Goal: Task Accomplishment & Management: Manage account settings

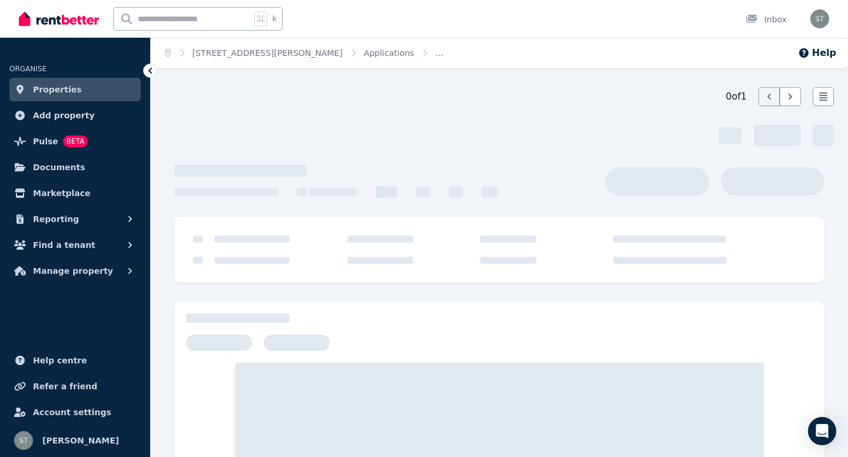
click at [455, 287] on div at bounding box center [499, 364] width 669 height 398
click at [97, 86] on link "Properties" at bounding box center [74, 90] width 131 height 24
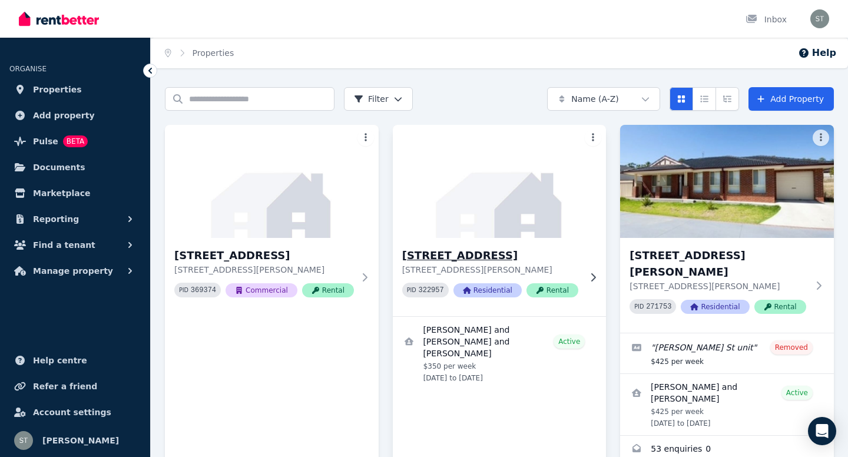
click at [477, 256] on h3 "[STREET_ADDRESS]" at bounding box center [491, 255] width 178 height 16
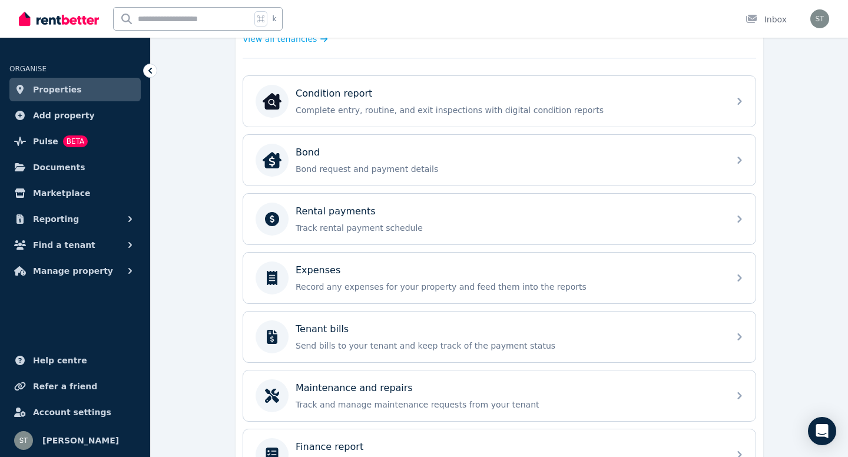
scroll to position [377, 0]
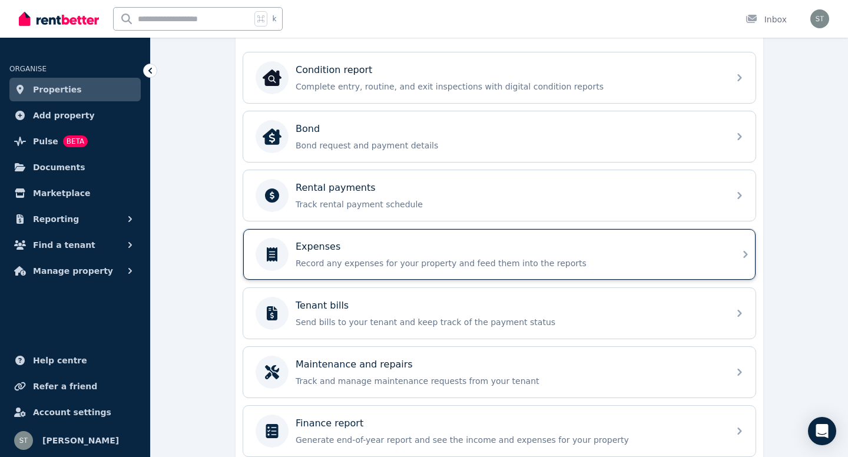
click at [555, 257] on div "Expenses Record any expenses for your property and feed them into the reports" at bounding box center [509, 254] width 426 height 29
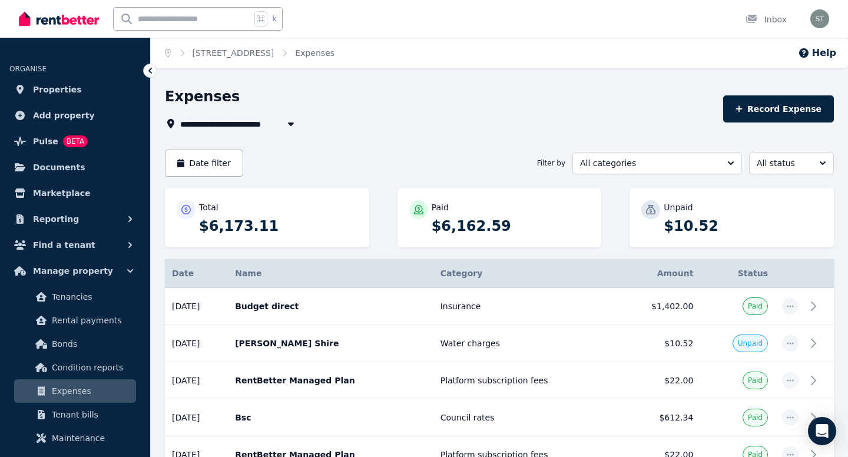
click at [63, 87] on span "Properties" at bounding box center [57, 89] width 49 height 14
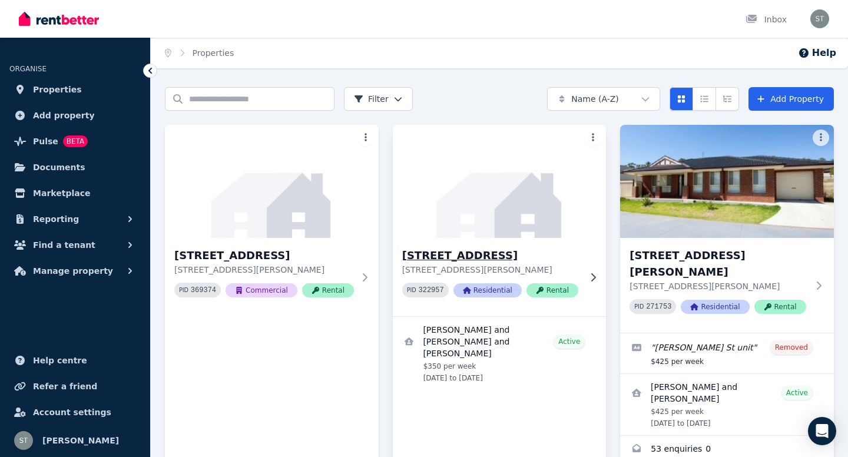
click at [469, 224] on img at bounding box center [499, 181] width 224 height 119
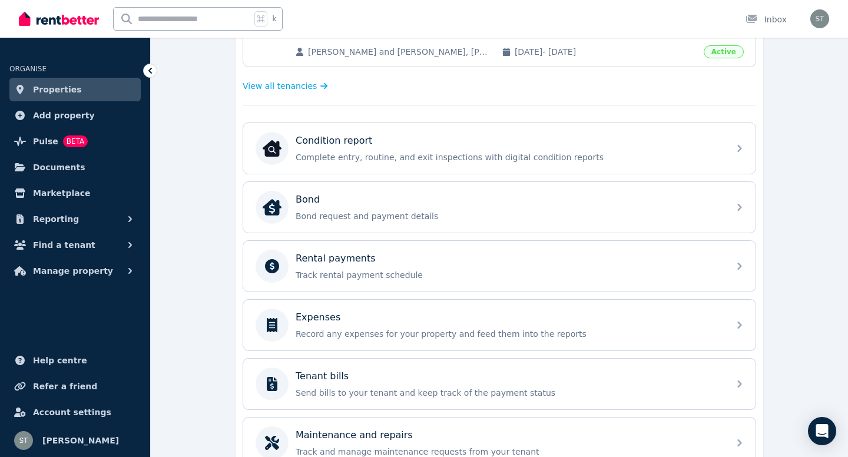
scroll to position [353, 0]
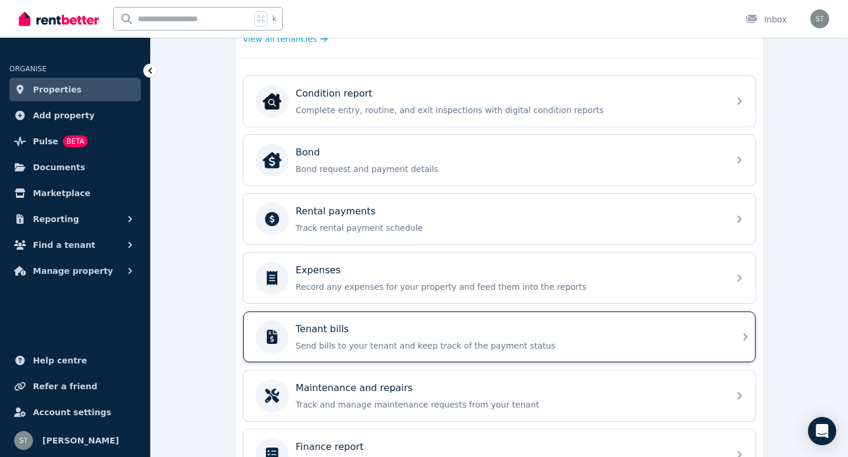
click at [692, 336] on div "Tenant bills Send bills to your tenant and keep track of the payment status" at bounding box center [509, 336] width 426 height 29
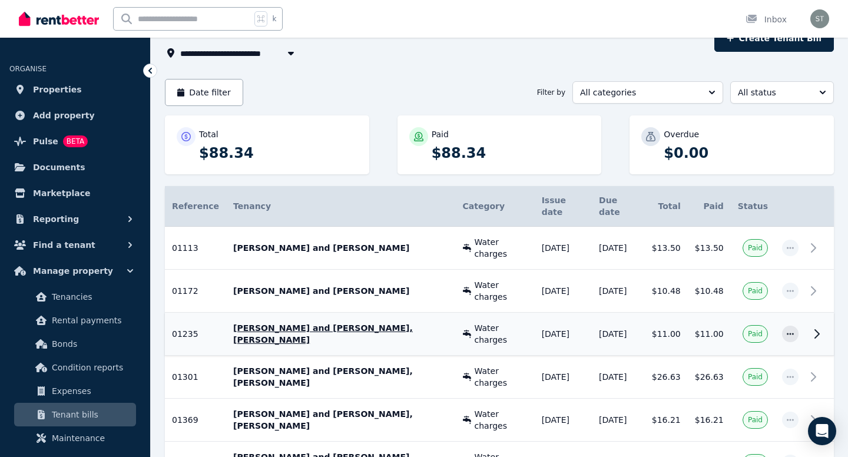
scroll to position [94, 0]
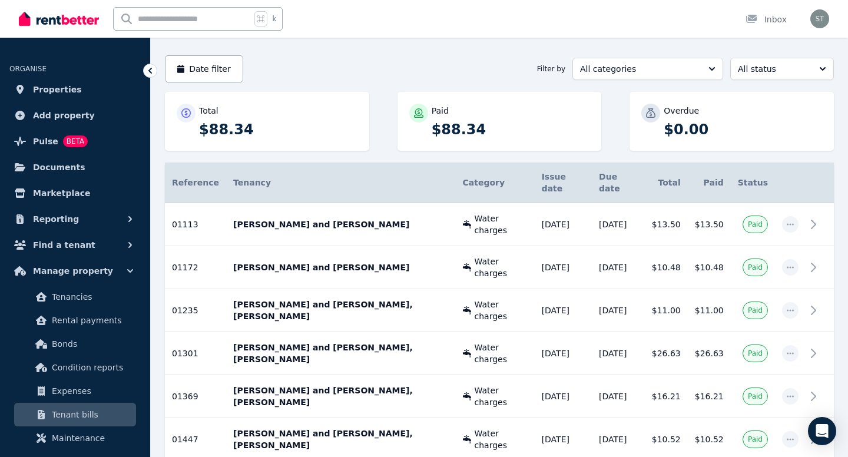
click at [476, 59] on div "Date filter Filter by All categories All status" at bounding box center [499, 68] width 669 height 27
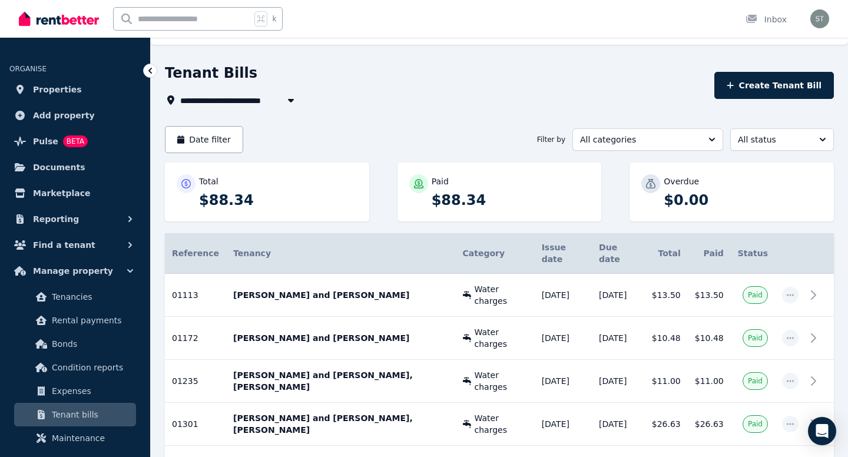
scroll to position [0, 0]
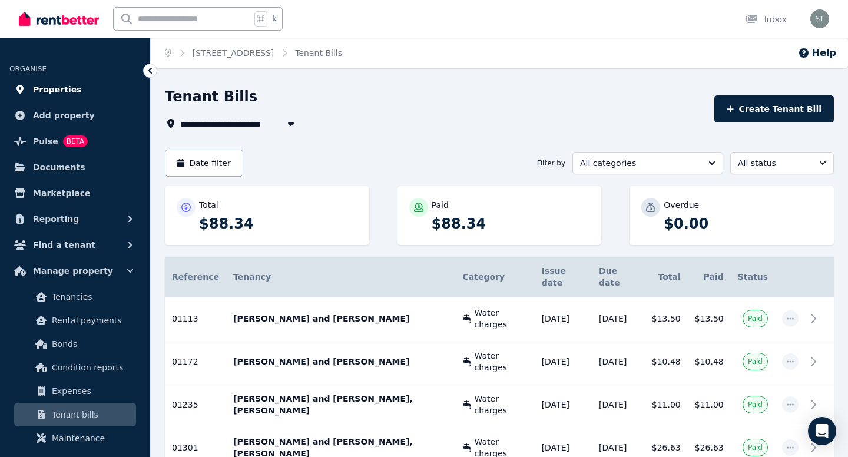
click at [52, 88] on span "Properties" at bounding box center [57, 89] width 49 height 14
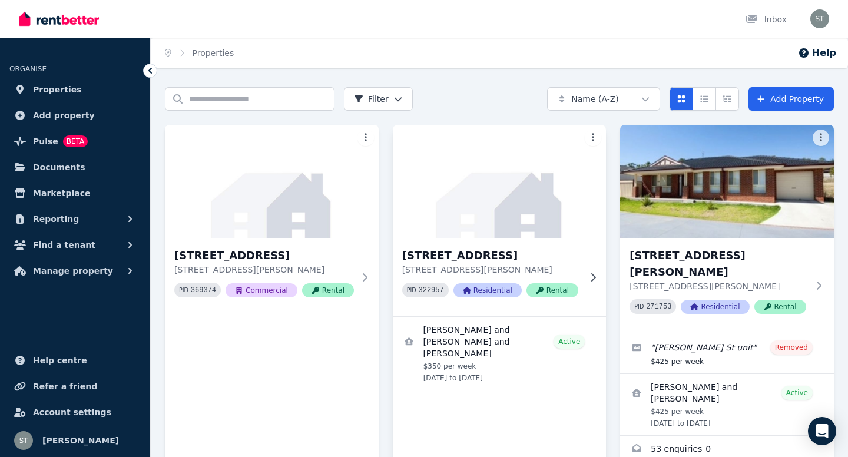
click at [440, 253] on h3 "[STREET_ADDRESS]" at bounding box center [491, 255] width 178 height 16
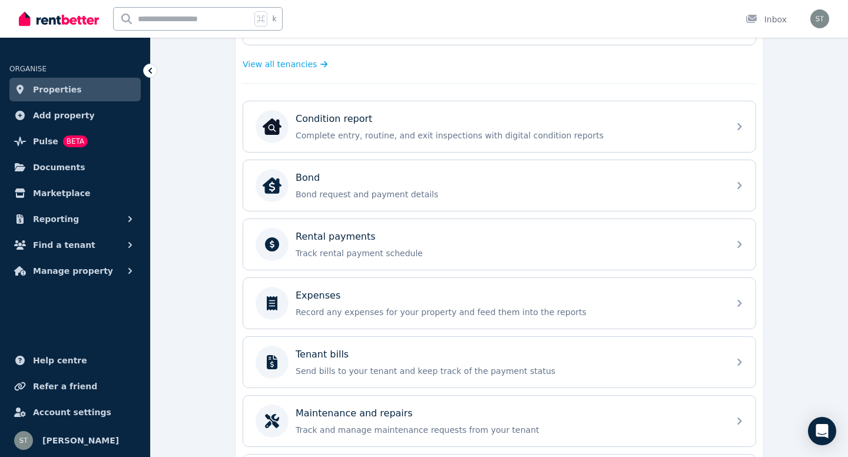
scroll to position [330, 0]
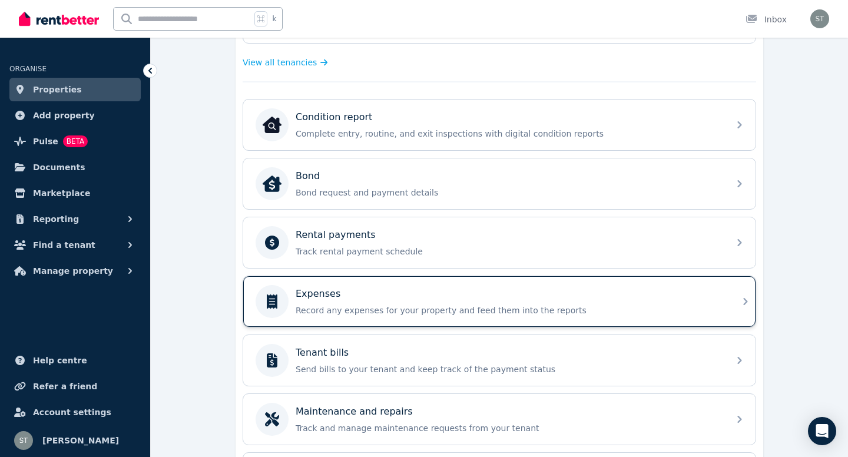
click at [559, 293] on div "Expenses" at bounding box center [509, 294] width 426 height 14
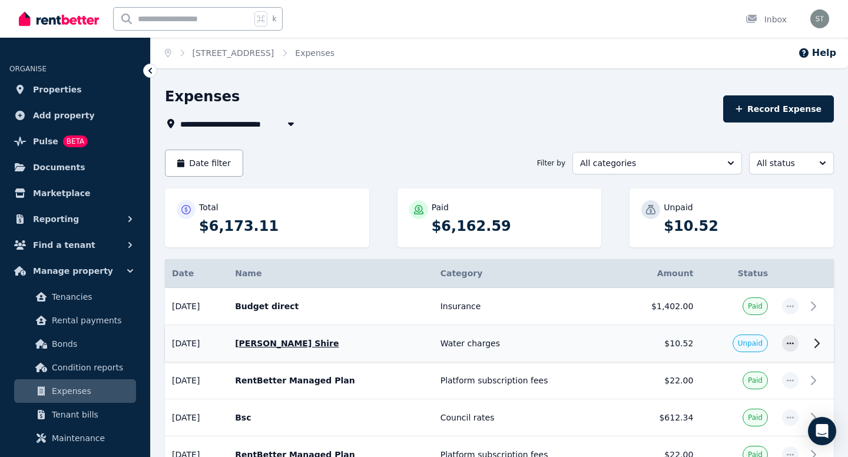
click at [292, 343] on p "Berrigan Shire" at bounding box center [330, 343] width 191 height 12
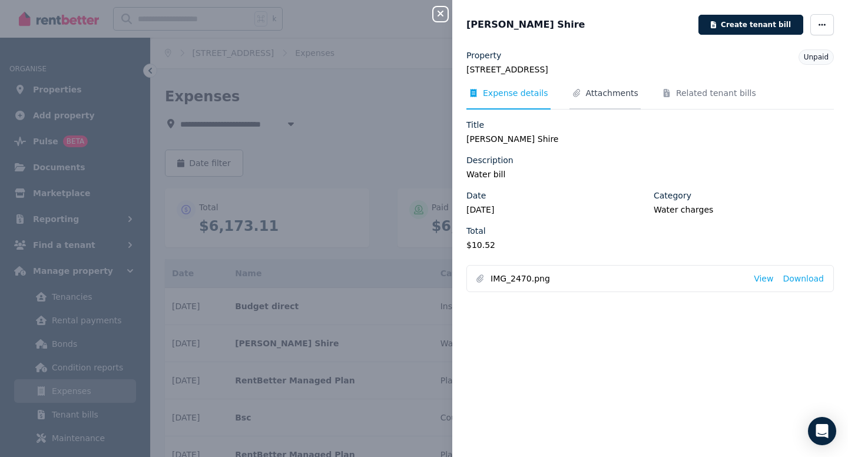
click at [621, 92] on span "Attachments" at bounding box center [612, 93] width 52 height 12
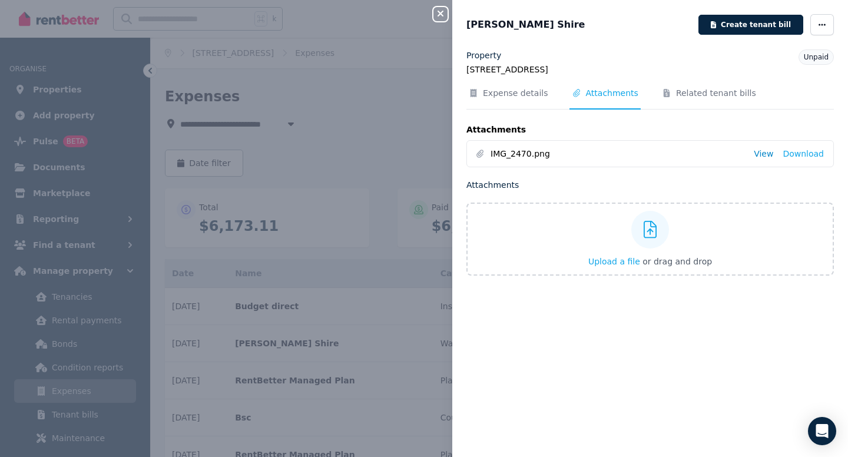
click at [767, 157] on link "View" at bounding box center [763, 154] width 19 height 12
click at [819, 26] on icon "button" at bounding box center [821, 25] width 9 height 8
click at [780, 106] on span "Mark as paid" at bounding box center [786, 106] width 75 height 14
click at [441, 13] on icon "button" at bounding box center [440, 14] width 6 height 6
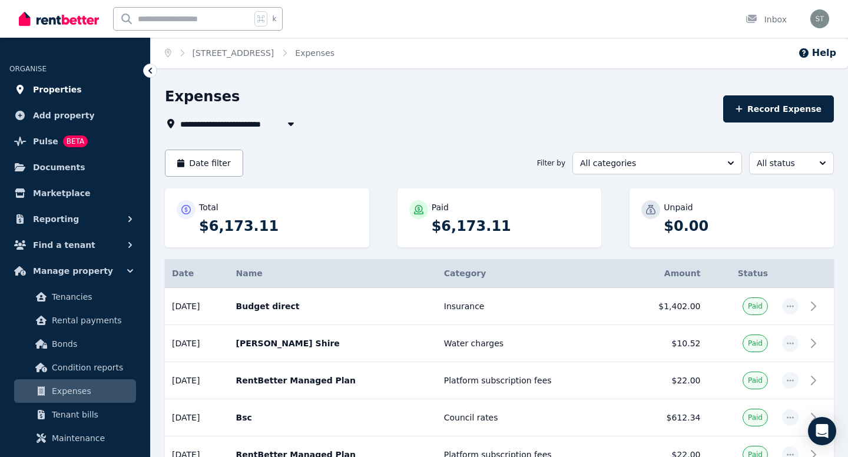
click at [55, 89] on span "Properties" at bounding box center [57, 89] width 49 height 14
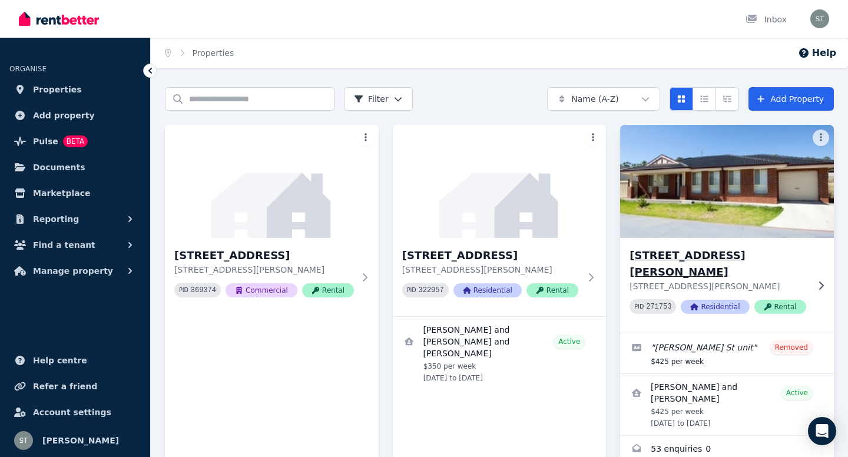
click at [704, 228] on img at bounding box center [727, 181] width 224 height 119
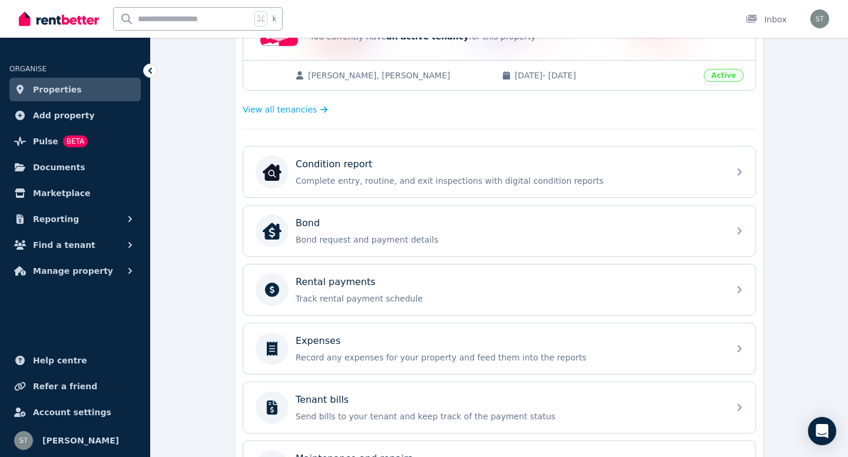
scroll to position [306, 0]
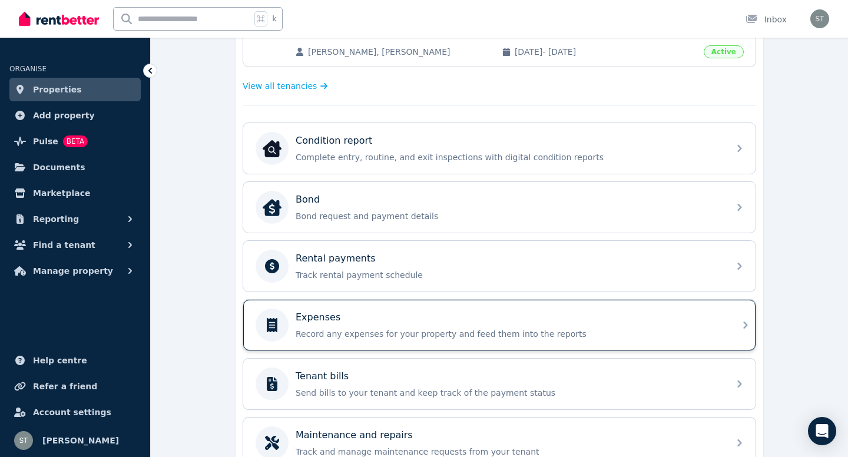
click at [592, 321] on div "Expenses" at bounding box center [509, 317] width 426 height 14
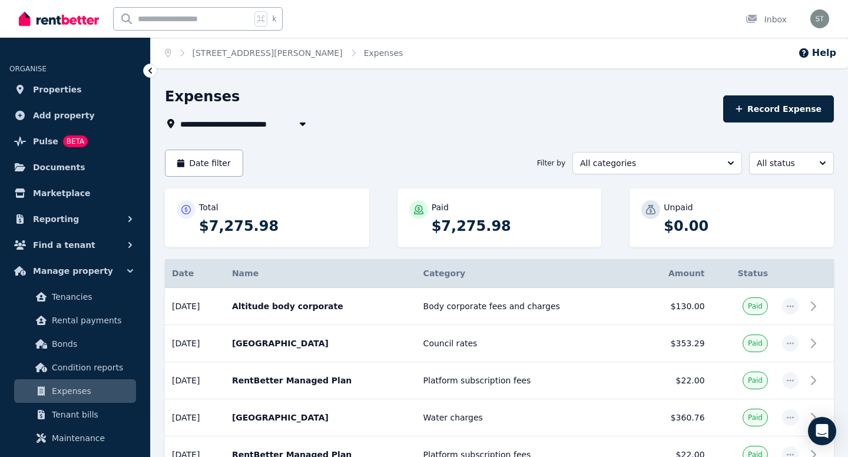
click at [303, 121] on icon "button" at bounding box center [303, 123] width 12 height 9
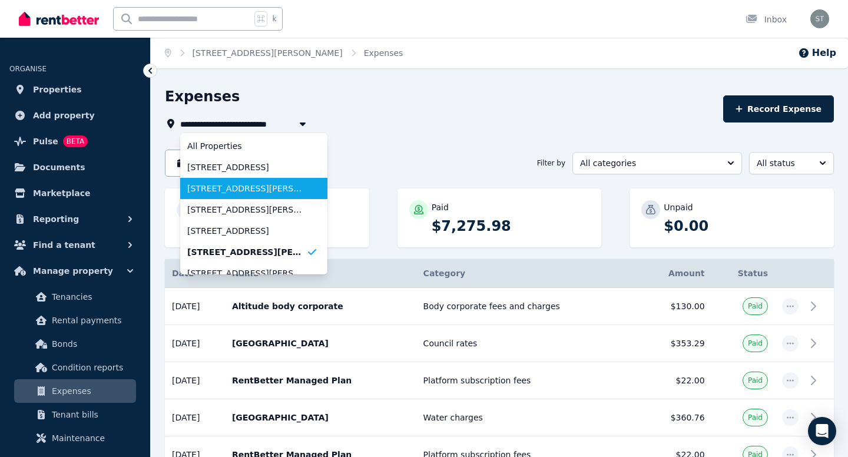
click at [278, 185] on span "[STREET_ADDRESS][PERSON_NAME]" at bounding box center [246, 189] width 119 height 12
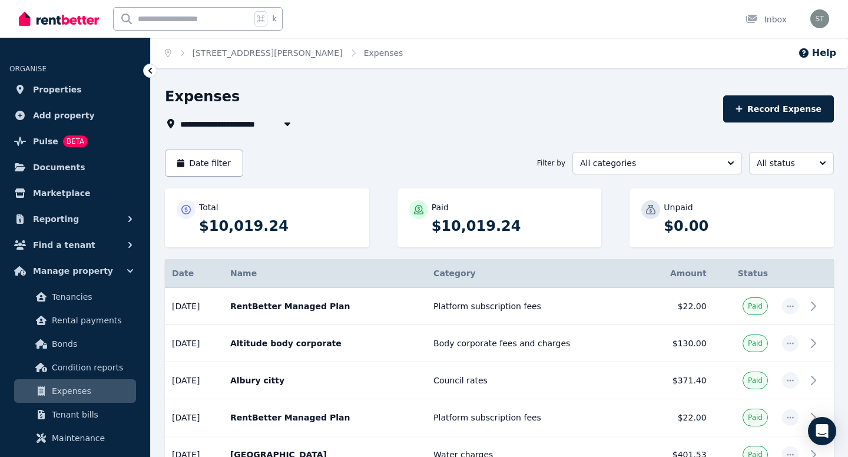
click at [288, 122] on icon "button" at bounding box center [287, 123] width 12 height 9
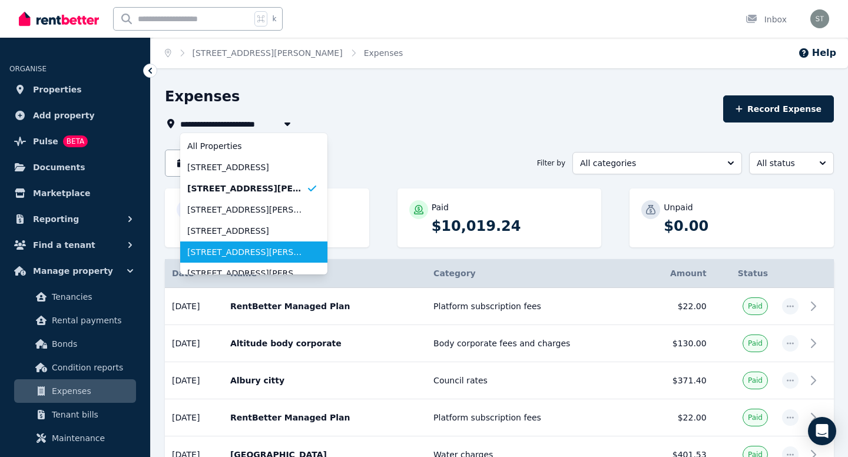
click at [280, 255] on span "[STREET_ADDRESS][PERSON_NAME]" at bounding box center [246, 252] width 119 height 12
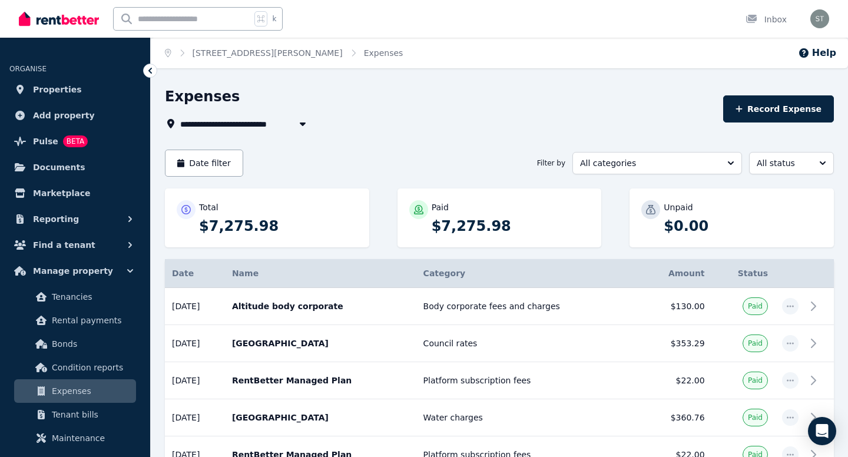
click at [305, 124] on icon "button" at bounding box center [303, 123] width 12 height 9
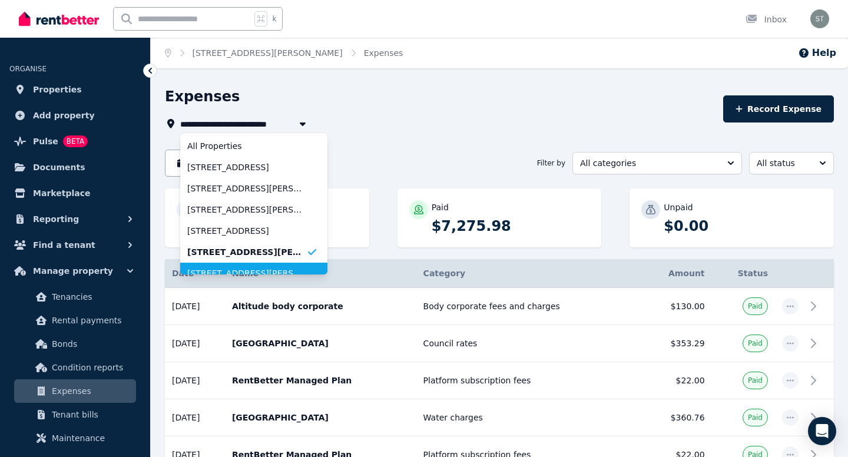
scroll to position [9, 0]
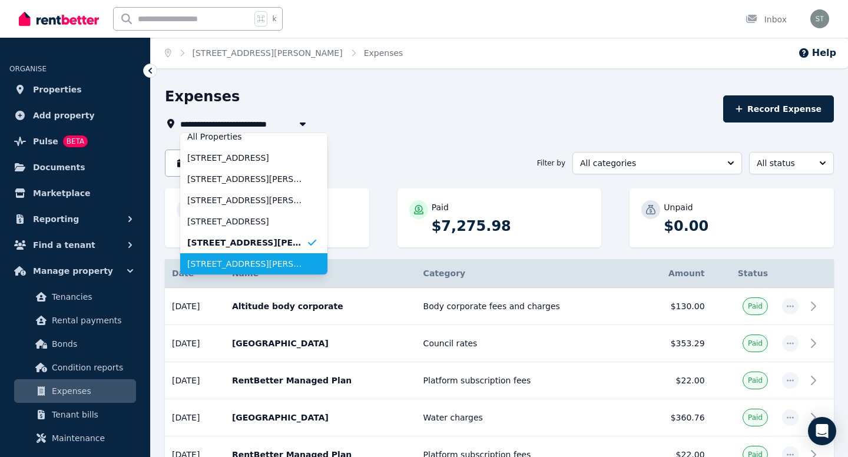
click at [297, 268] on span "[STREET_ADDRESS][PERSON_NAME]" at bounding box center [246, 264] width 119 height 12
type input "**********"
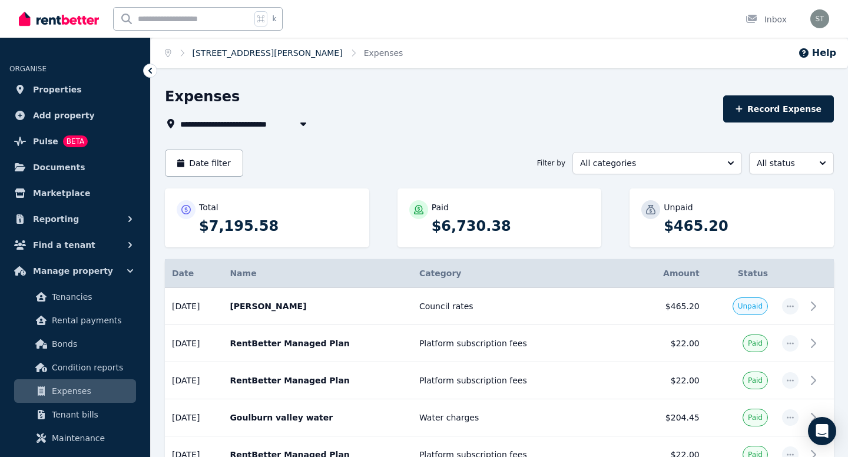
click at [301, 50] on link "[STREET_ADDRESS][PERSON_NAME]" at bounding box center [268, 52] width 150 height 9
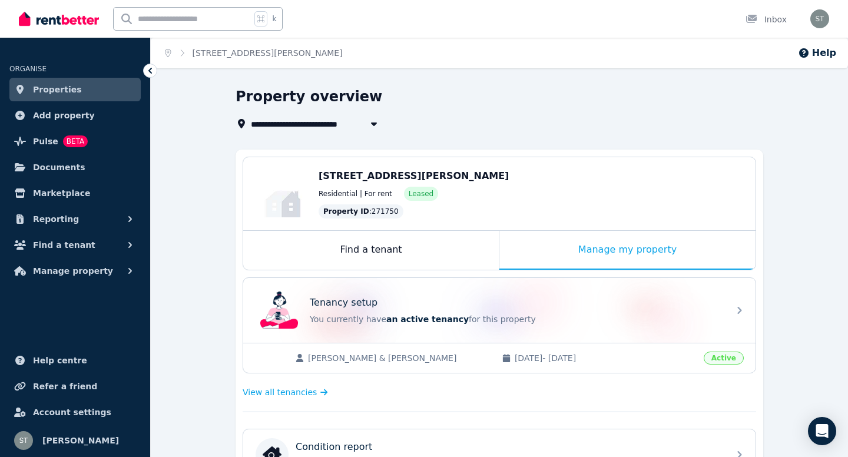
click at [109, 94] on link "Properties" at bounding box center [74, 90] width 131 height 24
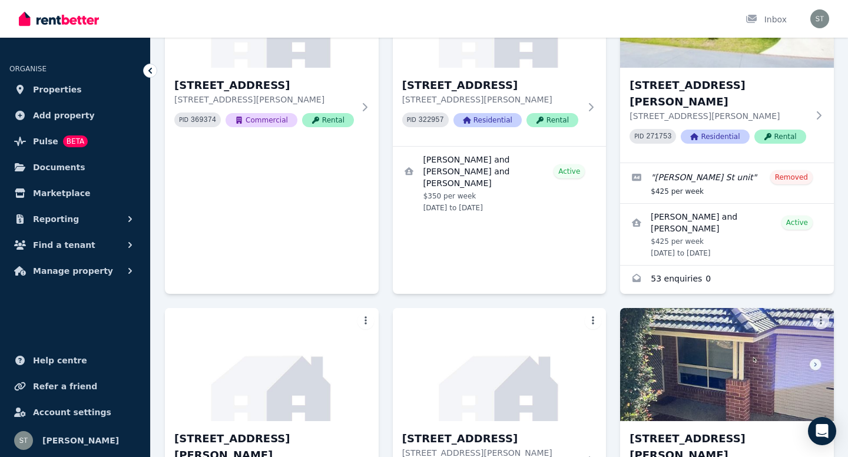
scroll to position [236, 0]
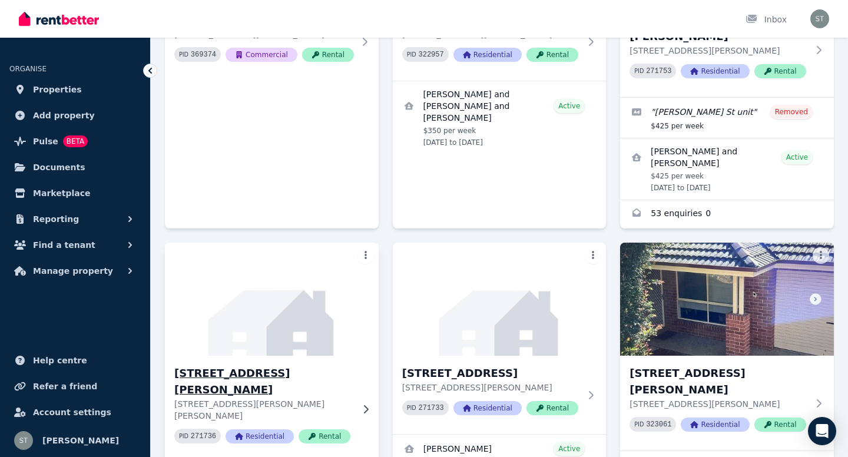
click at [293, 319] on img at bounding box center [272, 299] width 224 height 119
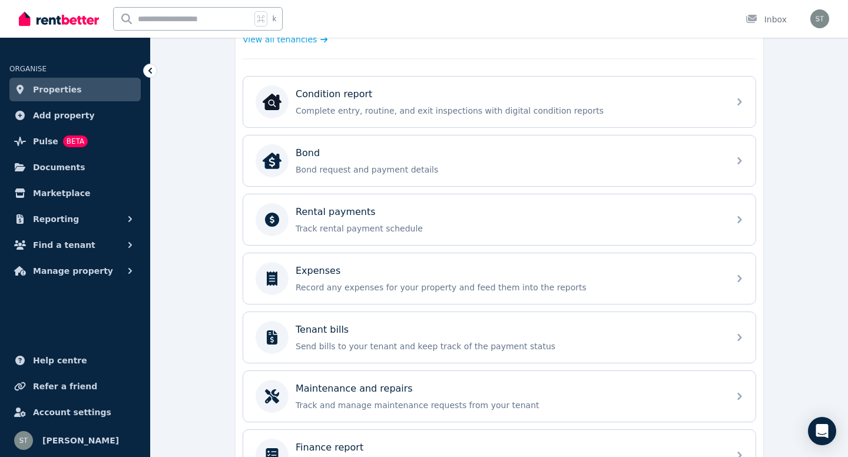
scroll to position [377, 0]
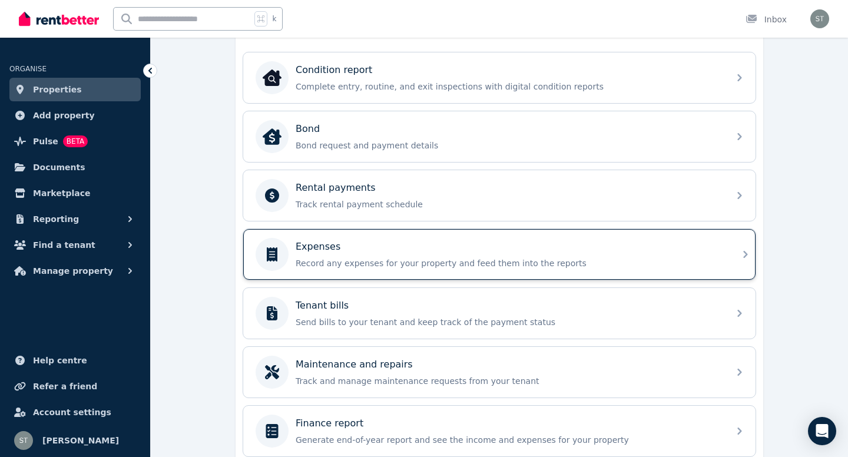
click at [494, 247] on div "Expenses" at bounding box center [509, 247] width 426 height 14
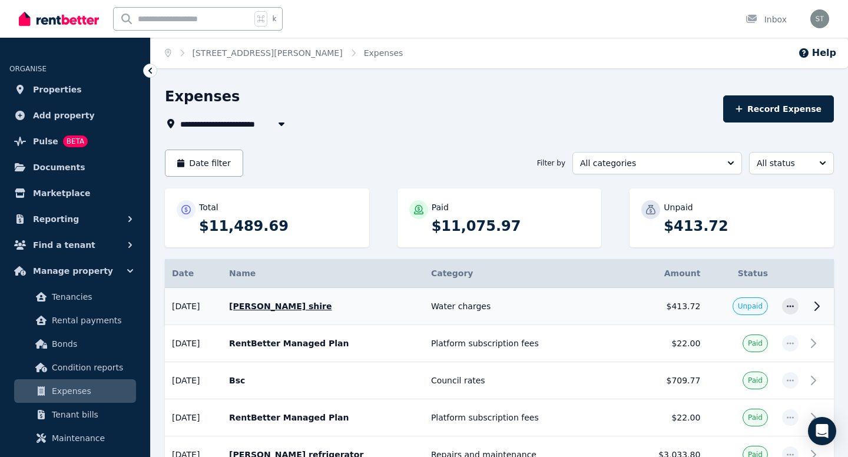
click at [286, 307] on p "Berrigan shire" at bounding box center [323, 306] width 188 height 12
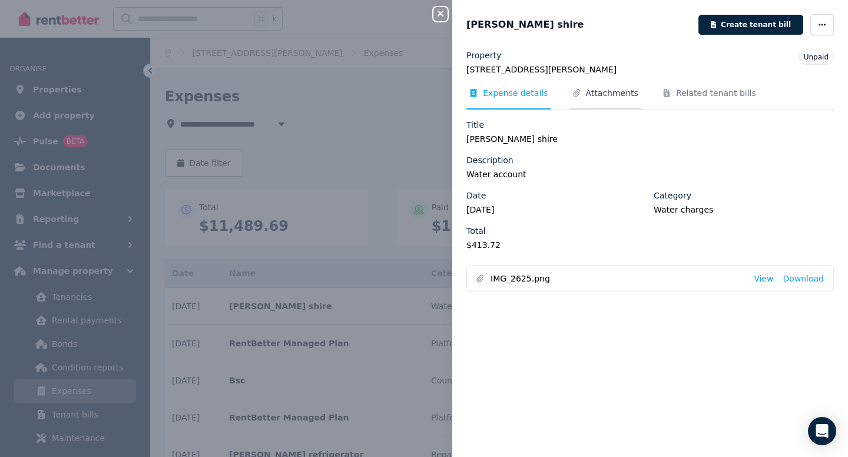
click at [612, 92] on span "Attachments" at bounding box center [612, 93] width 52 height 12
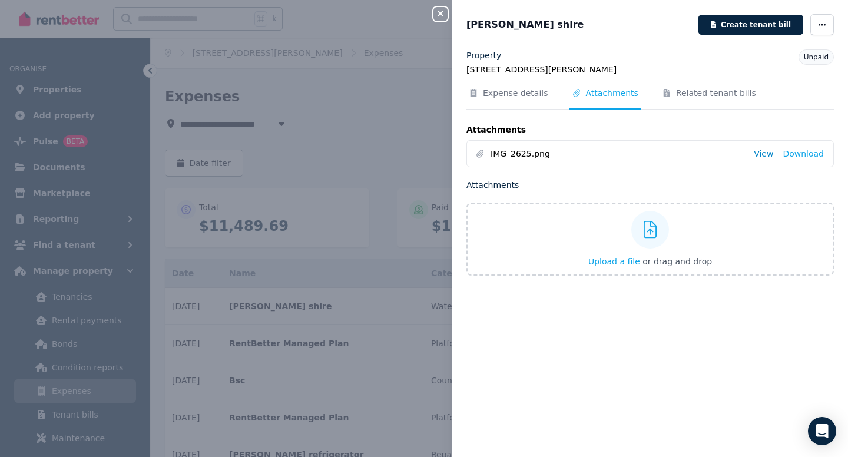
click at [764, 152] on link "View" at bounding box center [763, 154] width 19 height 12
click at [815, 59] on span "Unpaid" at bounding box center [816, 57] width 25 height 8
click at [814, 61] on span "Unpaid" at bounding box center [816, 57] width 25 height 8
click at [816, 25] on span "button" at bounding box center [822, 24] width 24 height 21
click at [796, 106] on span "Mark as paid" at bounding box center [786, 106] width 75 height 14
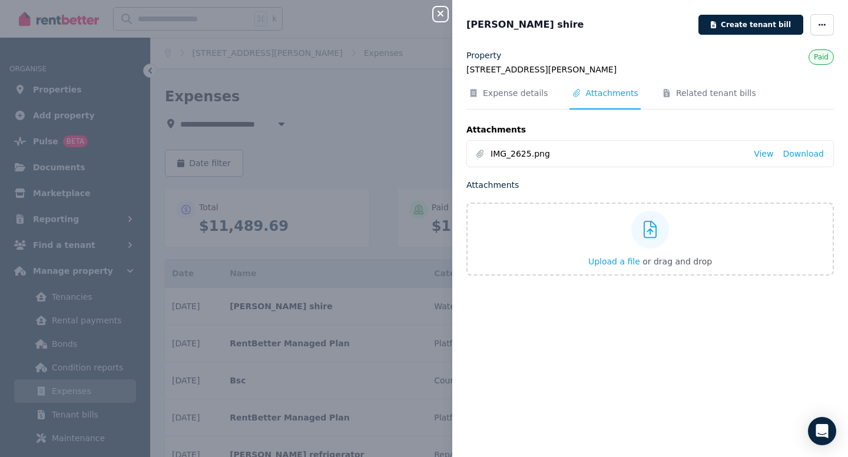
click at [440, 12] on icon "button" at bounding box center [440, 13] width 14 height 9
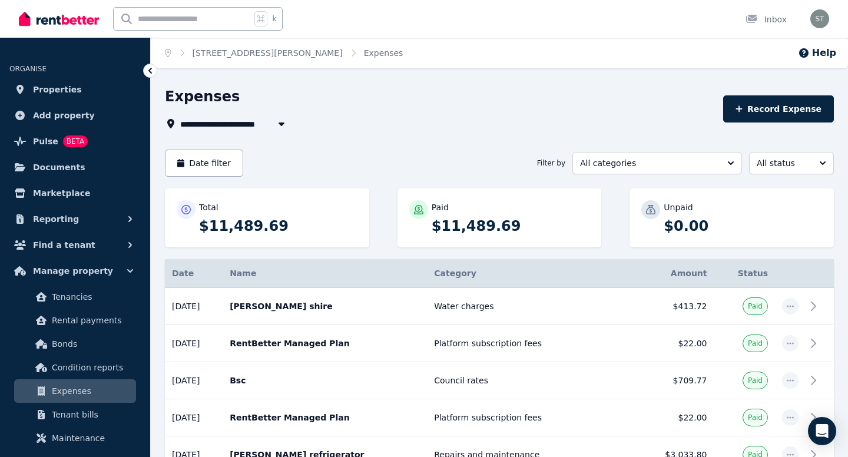
click at [280, 122] on icon "button" at bounding box center [281, 124] width 6 height 4
type input "**********"
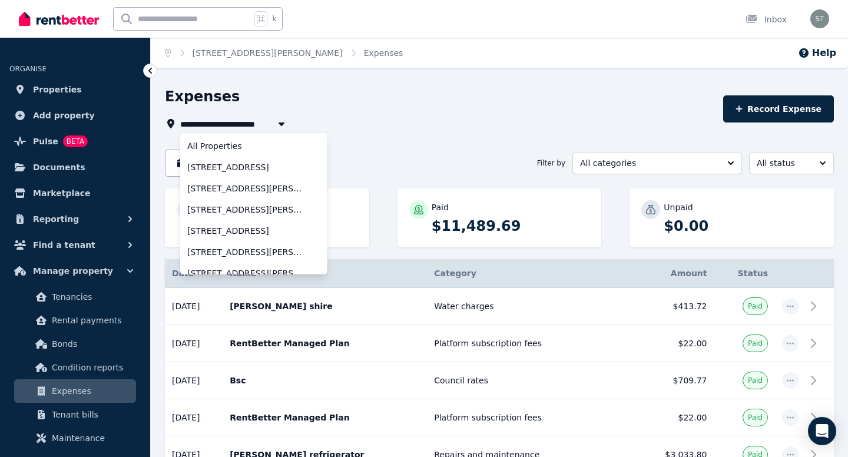
scroll to position [52, 0]
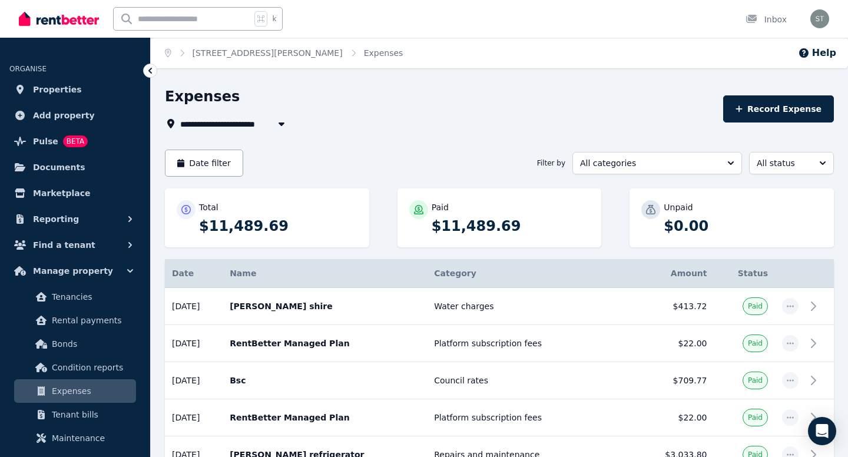
click at [371, 110] on div "**********" at bounding box center [440, 109] width 551 height 44
click at [54, 87] on span "Properties" at bounding box center [57, 89] width 49 height 14
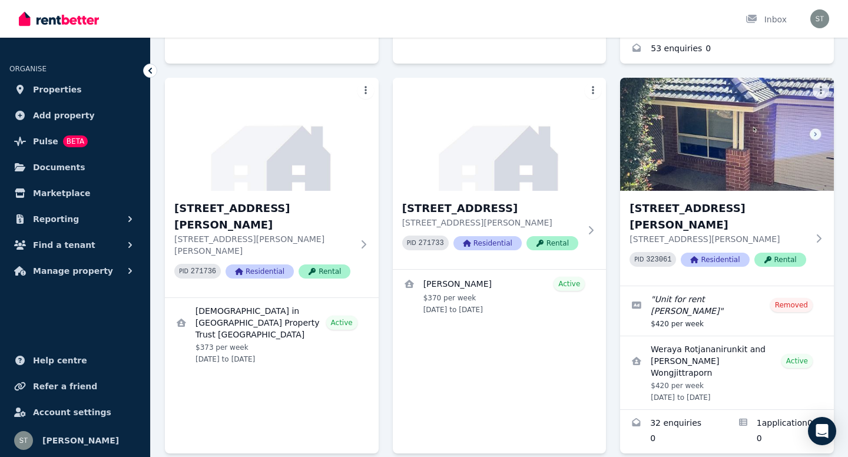
scroll to position [424, 0]
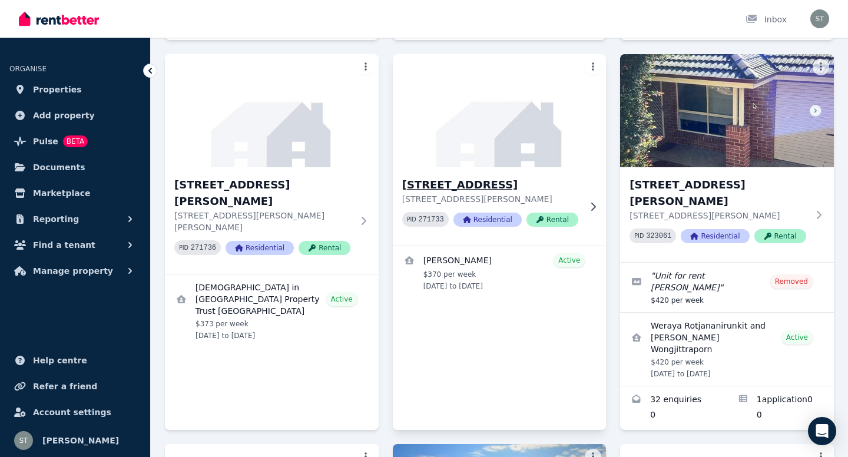
click at [497, 177] on h3 "[STREET_ADDRESS]" at bounding box center [491, 185] width 178 height 16
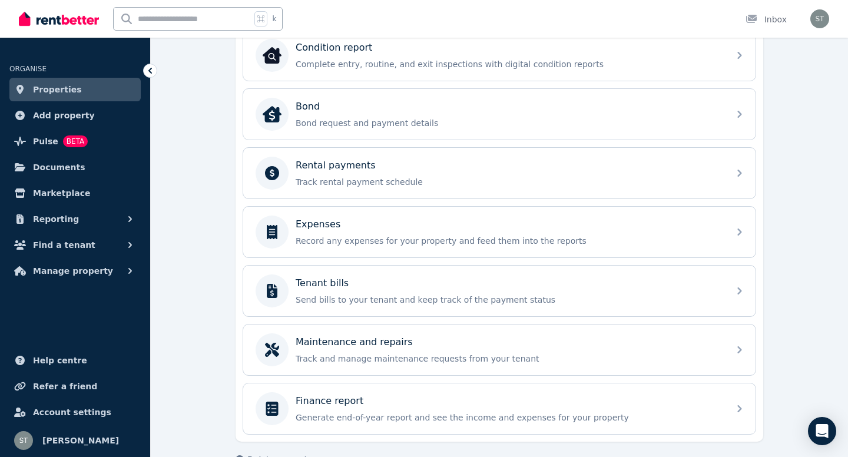
scroll to position [400, 0]
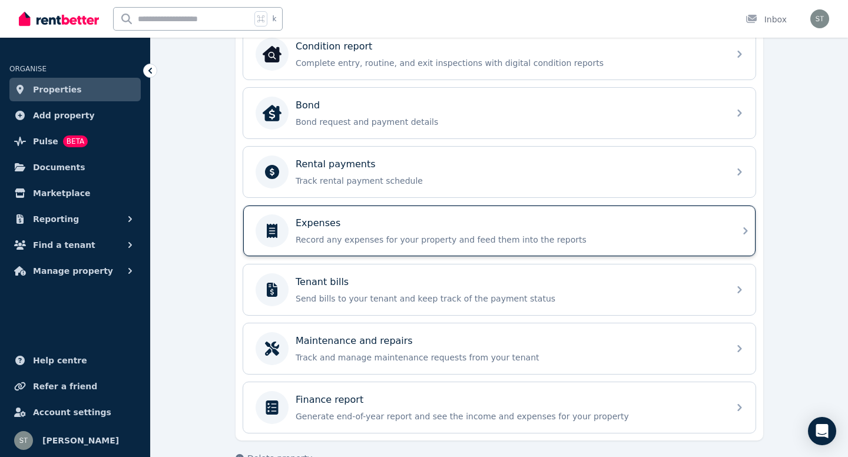
click at [449, 228] on div "Expenses" at bounding box center [509, 223] width 426 height 14
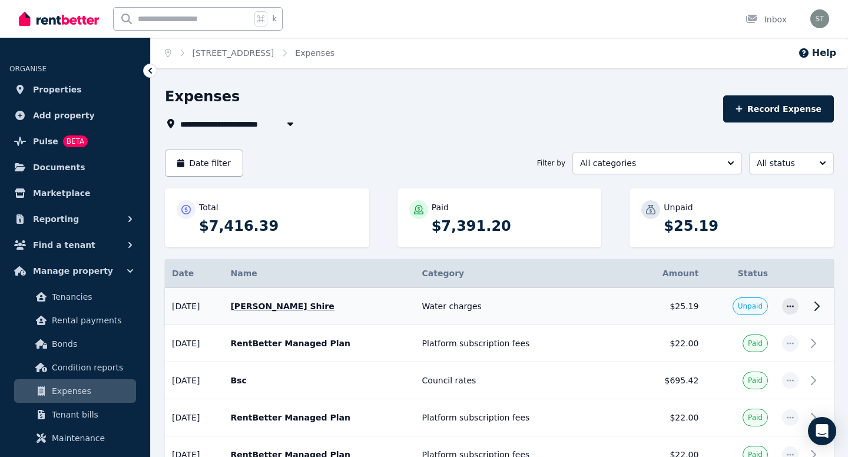
click at [274, 306] on p "Berrigan Shire" at bounding box center [318, 306] width 177 height 12
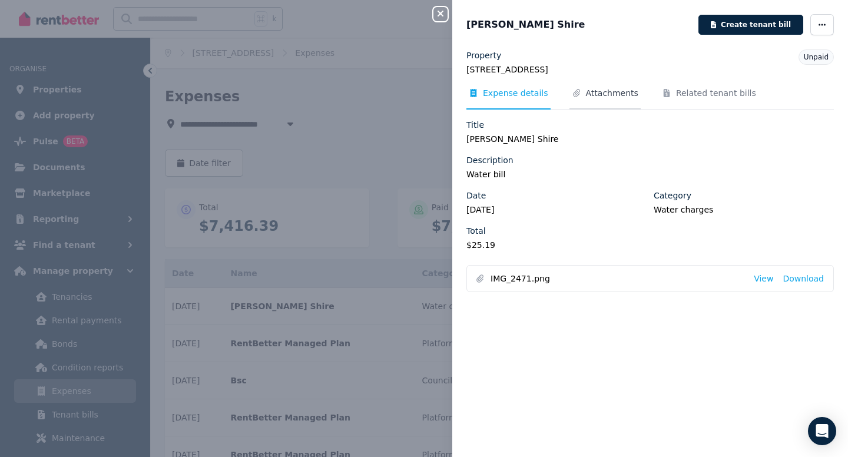
click at [612, 92] on span "Attachments" at bounding box center [612, 93] width 52 height 12
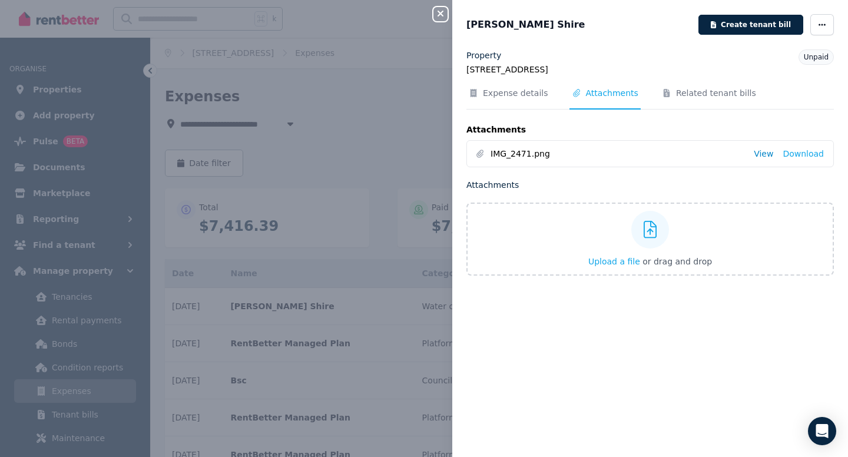
click at [769, 154] on link "View" at bounding box center [763, 154] width 19 height 12
click at [825, 22] on icon "button" at bounding box center [821, 25] width 9 height 8
click at [784, 108] on span "Mark as paid" at bounding box center [786, 106] width 75 height 14
click at [441, 14] on icon "button" at bounding box center [440, 14] width 6 height 6
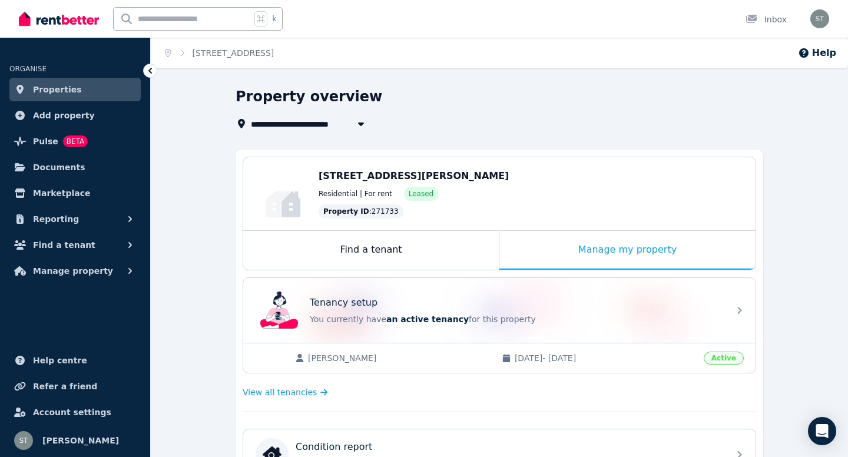
click at [81, 86] on link "Properties" at bounding box center [74, 90] width 131 height 24
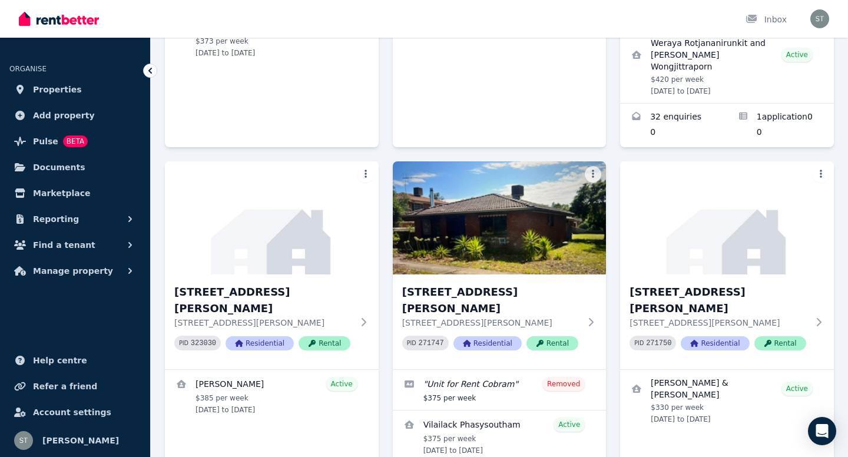
scroll to position [715, 0]
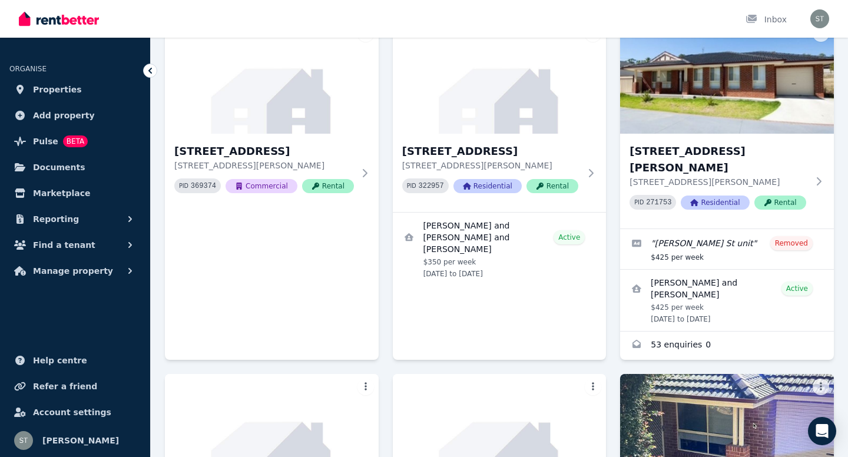
scroll to position [102, 0]
